Goal: Task Accomplishment & Management: Complete application form

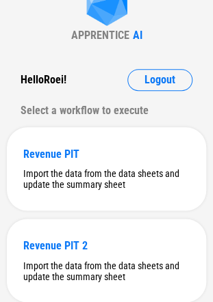
scroll to position [64, 0]
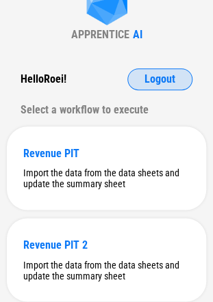
click at [145, 81] on span "Logout" at bounding box center [159, 79] width 31 height 11
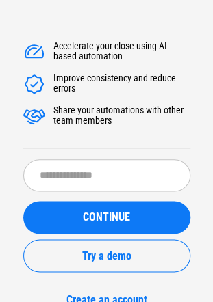
scroll to position [0, 0]
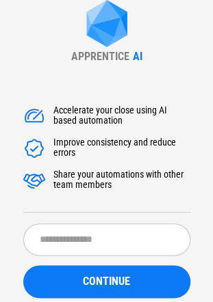
click at [49, 45] on div "APPRENTICE AI Accelerate your close using AI based automation Improve consisten…" at bounding box center [106, 185] width 213 height 370
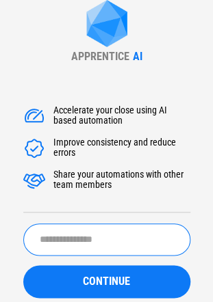
click at [63, 246] on input "text" at bounding box center [106, 240] width 167 height 32
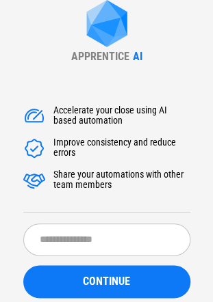
click at [23, 32] on div "APPRENTICE AI Accelerate your close using AI based automation Improve consisten…" at bounding box center [106, 185] width 213 height 370
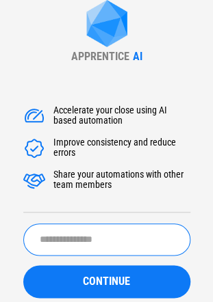
click at [109, 231] on input "text" at bounding box center [106, 240] width 167 height 32
click at [73, 241] on input "text" at bounding box center [106, 240] width 167 height 32
type input "********"
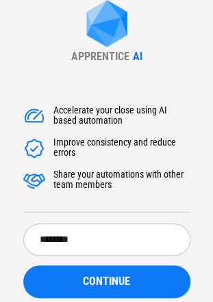
click at [49, 166] on div "Accelerate your close using AI based automation Improve consistency and reduce …" at bounding box center [106, 158] width 167 height 107
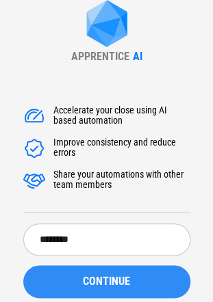
click at [74, 282] on div "CONTINUE" at bounding box center [107, 281] width 134 height 11
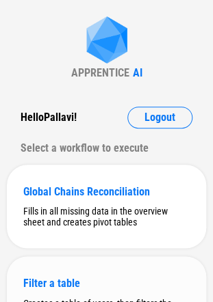
scroll to position [25, 0]
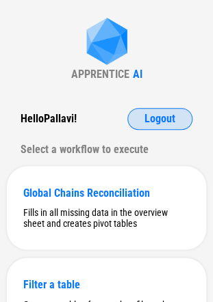
click at [150, 116] on span "Logout" at bounding box center [159, 119] width 31 height 11
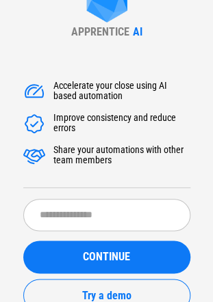
scroll to position [0, 0]
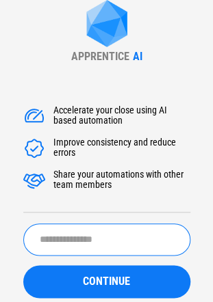
click at [55, 236] on input "text" at bounding box center [106, 240] width 167 height 32
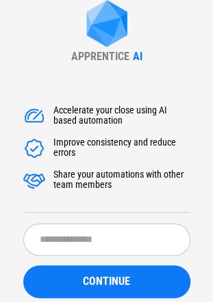
click at [182, 122] on div "Accelerate your close using AI based automation" at bounding box center [121, 116] width 137 height 22
